Goal: Task Accomplishment & Management: Manage account settings

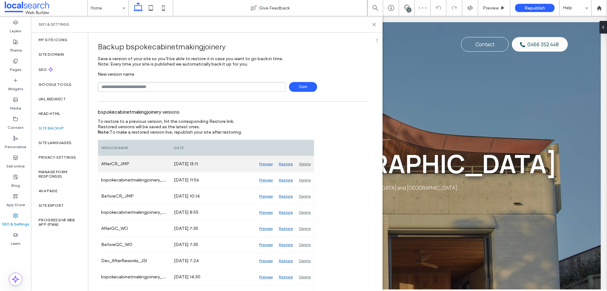
type input "**********"
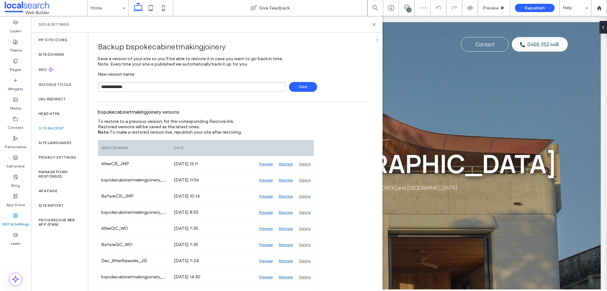
click at [300, 83] on span "Save" at bounding box center [303, 87] width 28 height 10
click at [408, 7] on icon at bounding box center [406, 7] width 5 height 5
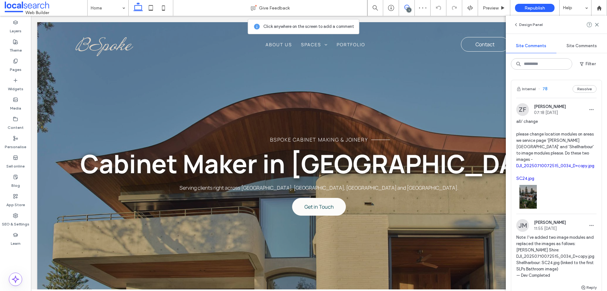
click at [552, 90] on div "Internal 78 Resolve" at bounding box center [556, 89] width 90 height 18
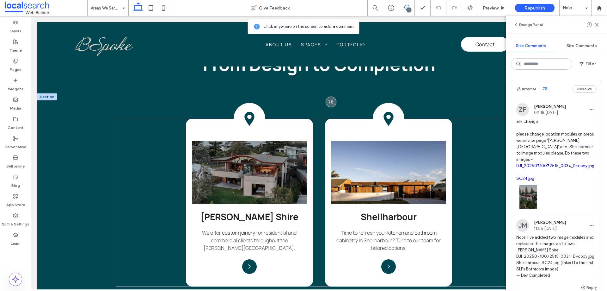
scroll to position [451, 0]
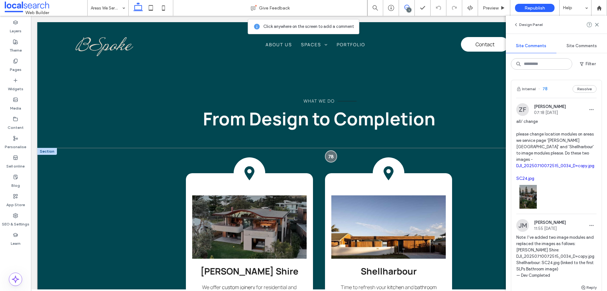
click at [327, 154] on div at bounding box center [331, 156] width 12 height 12
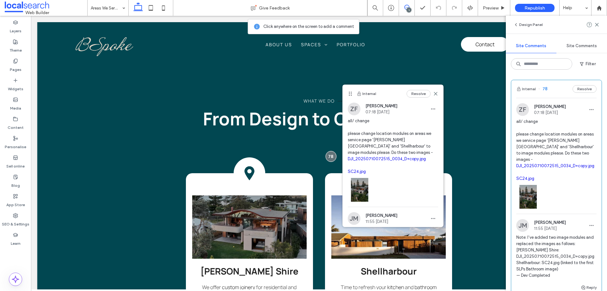
click at [379, 157] on link "DJI_20250710072515_0034_D+copy.jpg" at bounding box center [387, 158] width 78 height 5
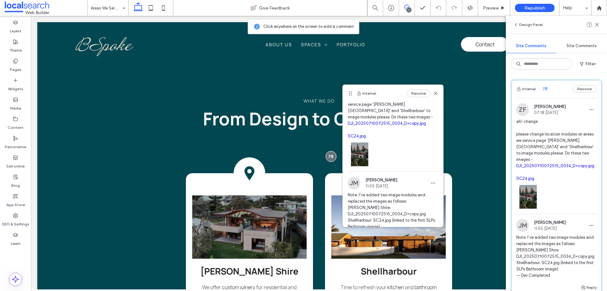
scroll to position [0, 0]
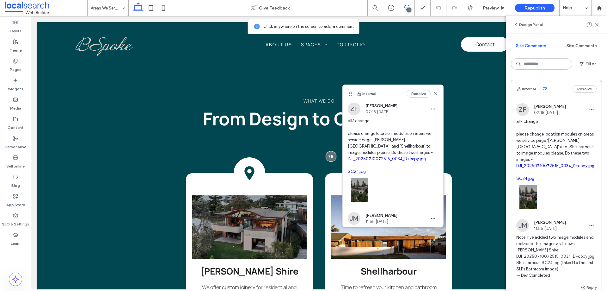
click at [356, 171] on link "SC24.jpg" at bounding box center [357, 171] width 18 height 5
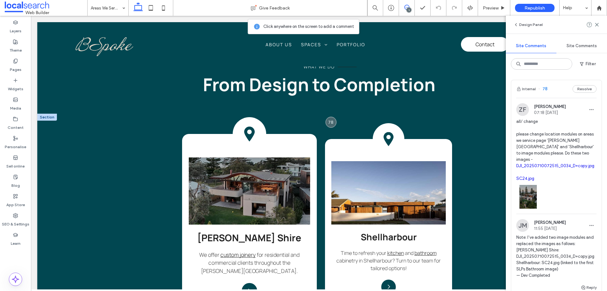
scroll to position [482, 0]
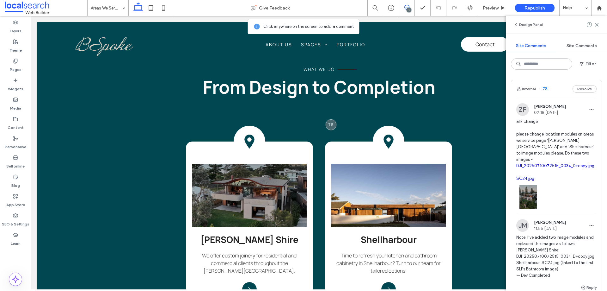
click at [408, 6] on icon at bounding box center [406, 7] width 5 height 5
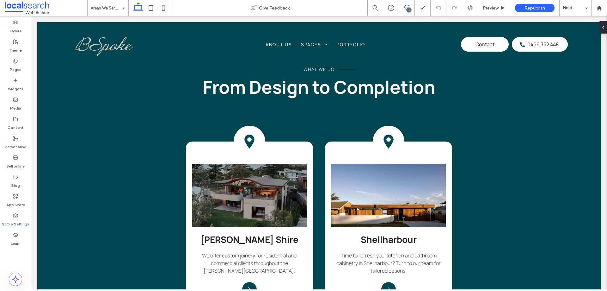
click at [407, 8] on icon at bounding box center [406, 7] width 5 height 5
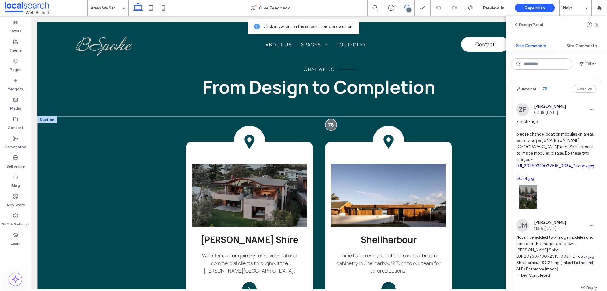
click at [328, 123] on div at bounding box center [331, 125] width 12 height 12
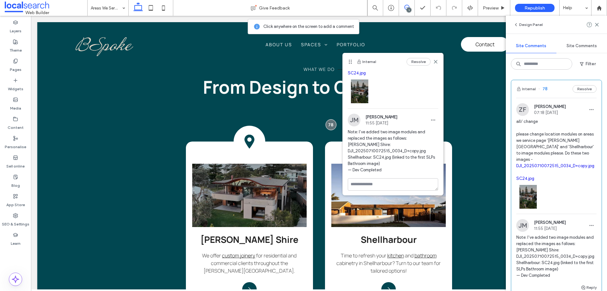
scroll to position [69, 0]
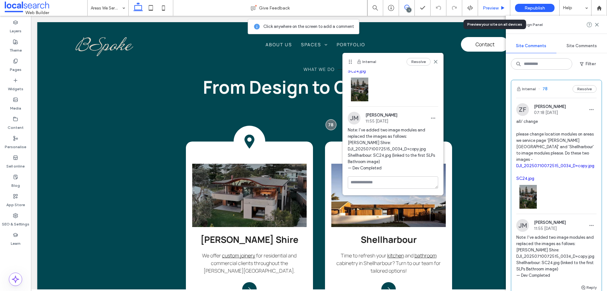
click at [493, 7] on span "Preview" at bounding box center [491, 7] width 16 height 5
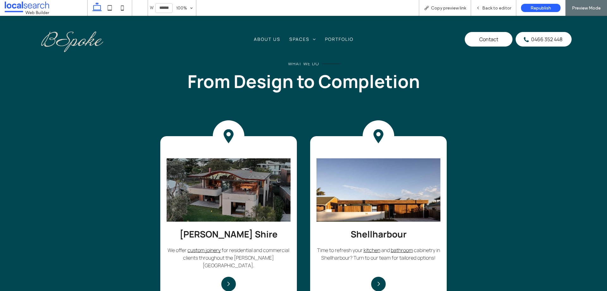
scroll to position [476, 0]
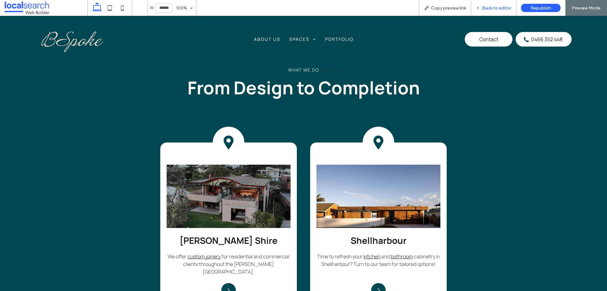
drag, startPoint x: 485, startPoint y: 9, endPoint x: 446, endPoint y: 46, distance: 53.7
click at [485, 9] on span "Back to editor" at bounding box center [496, 7] width 29 height 5
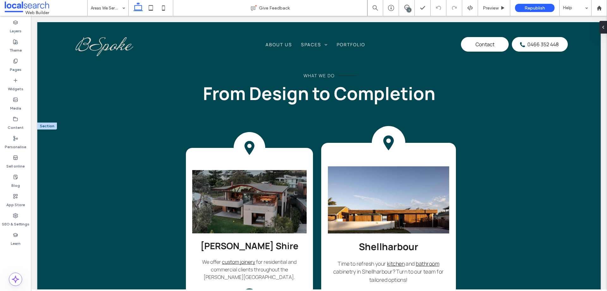
scroll to position [482, 0]
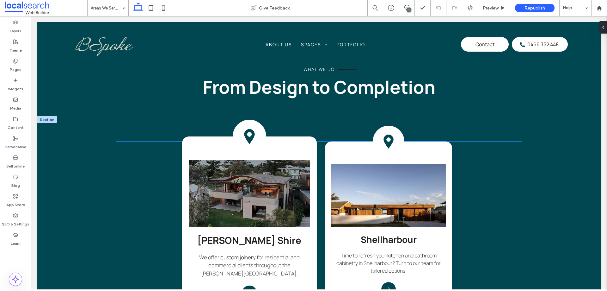
click at [289, 182] on img at bounding box center [249, 193] width 121 height 67
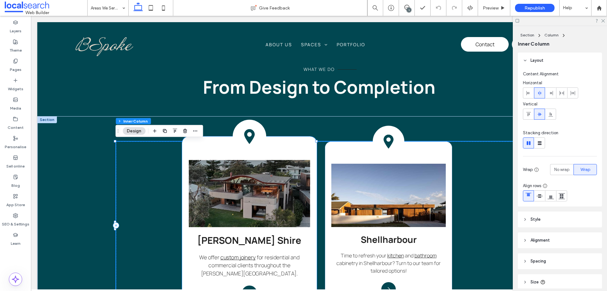
click at [269, 182] on img at bounding box center [249, 193] width 121 height 67
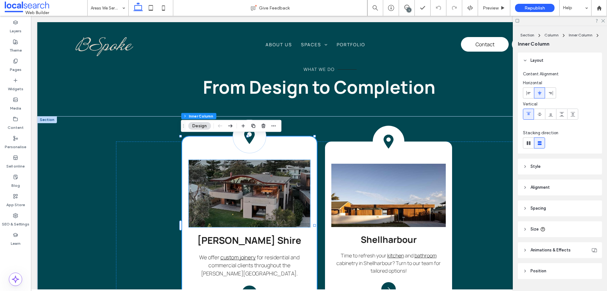
click at [253, 182] on img at bounding box center [249, 193] width 121 height 67
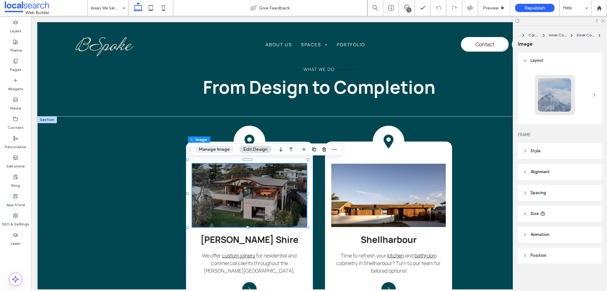
drag, startPoint x: 179, startPoint y: 140, endPoint x: 200, endPoint y: 142, distance: 21.2
click at [213, 150] on button "Manage Image" at bounding box center [214, 149] width 39 height 8
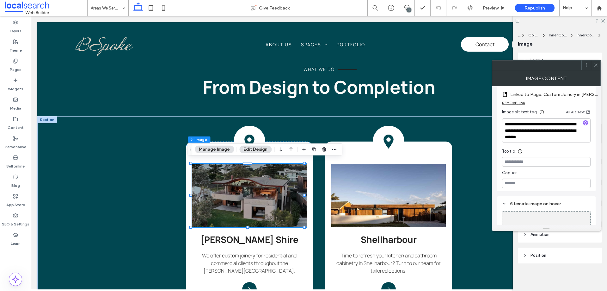
scroll to position [158, 0]
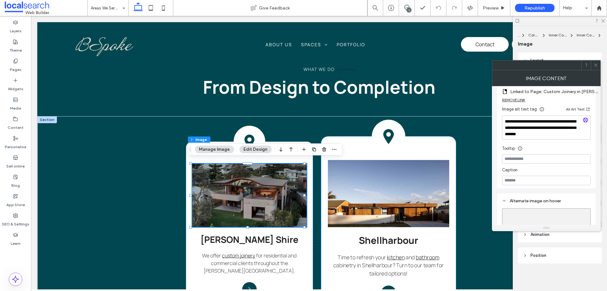
click at [380, 175] on img at bounding box center [388, 193] width 121 height 67
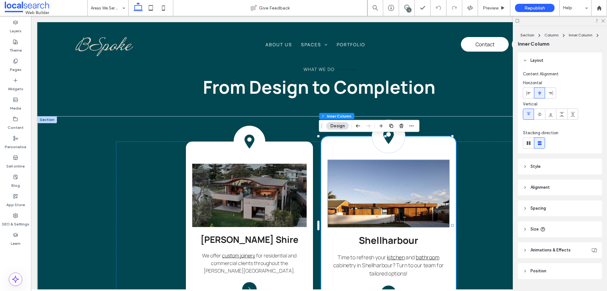
click at [362, 171] on img at bounding box center [388, 193] width 121 height 67
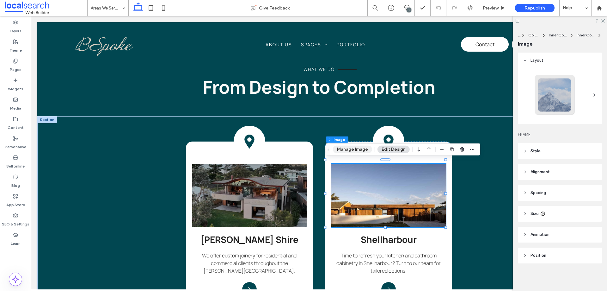
click at [352, 148] on button "Manage Image" at bounding box center [352, 149] width 39 height 8
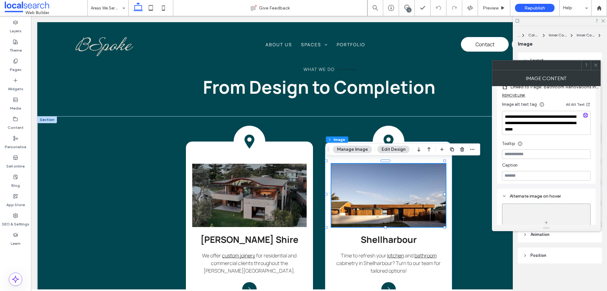
click at [595, 64] on icon at bounding box center [595, 65] width 5 height 5
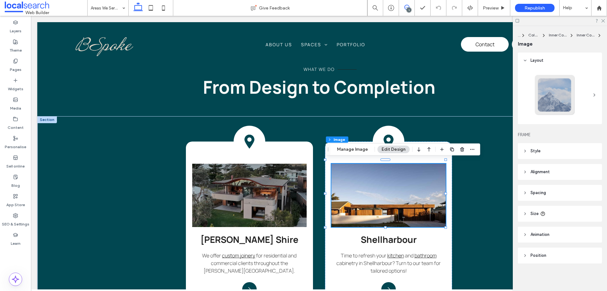
click at [406, 5] on use at bounding box center [406, 7] width 5 height 5
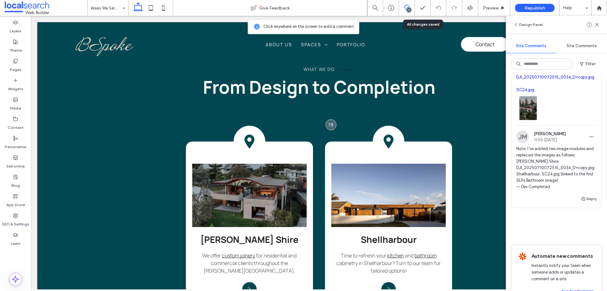
scroll to position [106, 0]
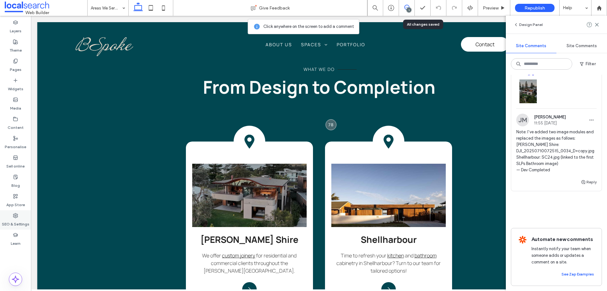
click at [19, 221] on label "SEO & Settings" at bounding box center [16, 222] width 28 height 9
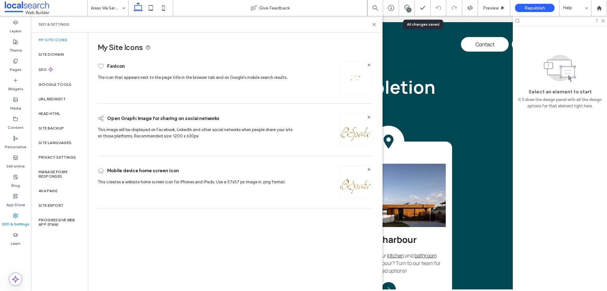
scroll to position [0, 0]
click at [55, 128] on label "Site backup" at bounding box center [51, 128] width 25 height 4
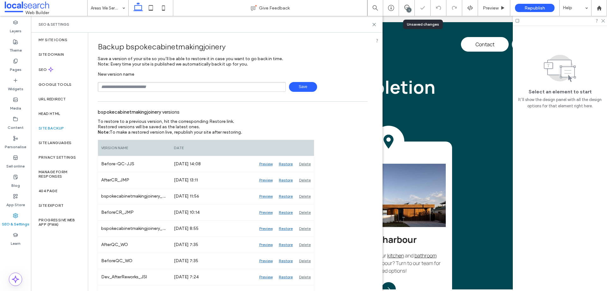
click at [143, 83] on input "text" at bounding box center [192, 87] width 188 height 10
type input "**********"
click at [306, 85] on span "Save" at bounding box center [303, 87] width 28 height 10
click at [356, 23] on div "SEO & Settings" at bounding box center [207, 24] width 336 height 5
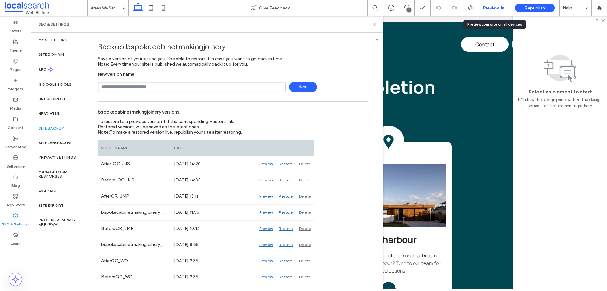
click at [490, 10] on div "Preview" at bounding box center [494, 8] width 32 height 16
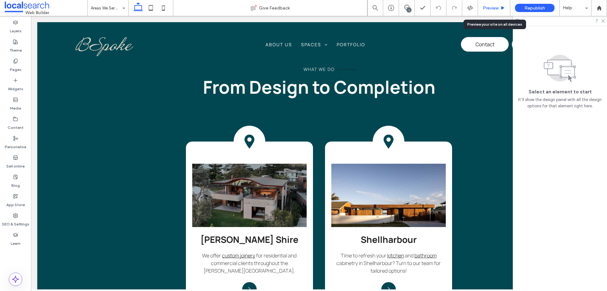
click at [484, 9] on span "Preview" at bounding box center [491, 7] width 16 height 5
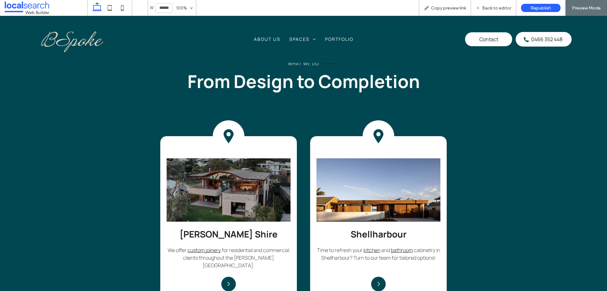
scroll to position [476, 0]
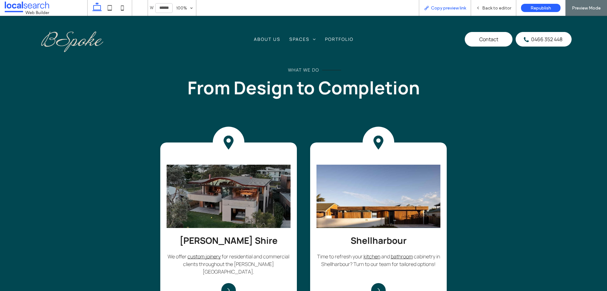
click at [449, 7] on span "Copy preview link" at bounding box center [448, 7] width 35 height 5
